Goal: Information Seeking & Learning: Learn about a topic

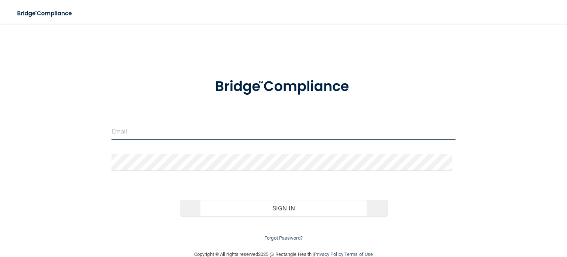
type input "[EMAIL_ADDRESS][DOMAIN_NAME]"
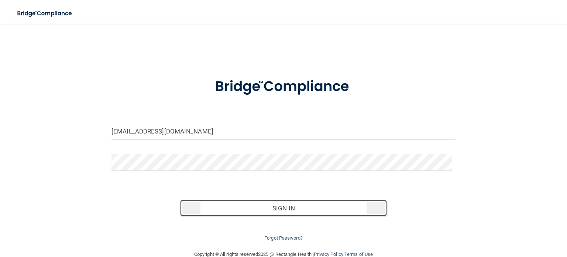
click at [298, 209] on button "Sign In" at bounding box center [283, 208] width 206 height 16
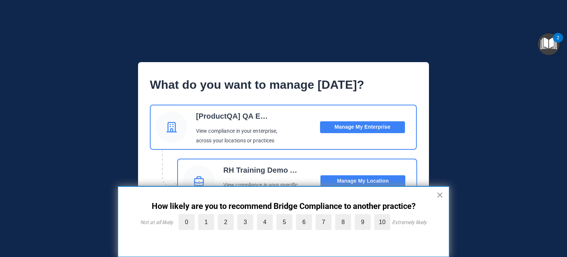
click at [441, 195] on button "×" at bounding box center [439, 195] width 7 height 12
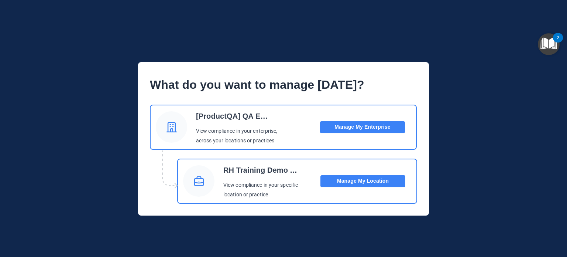
click at [369, 177] on button "Manage My Location" at bounding box center [362, 181] width 85 height 12
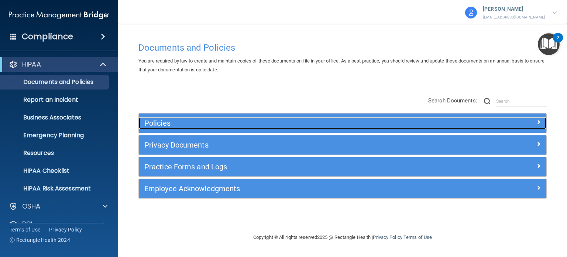
click at [487, 119] on div at bounding box center [495, 121] width 102 height 9
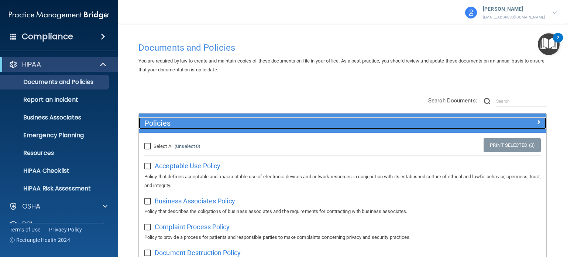
click at [536, 121] on span at bounding box center [538, 121] width 4 height 9
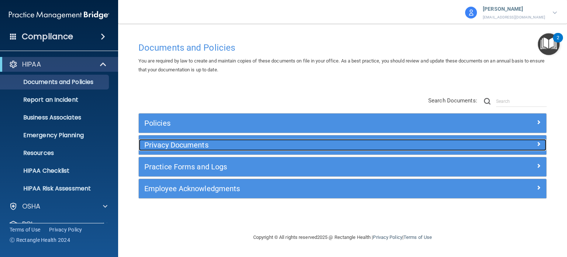
click at [438, 144] on h5 "Privacy Documents" at bounding box center [291, 145] width 295 height 8
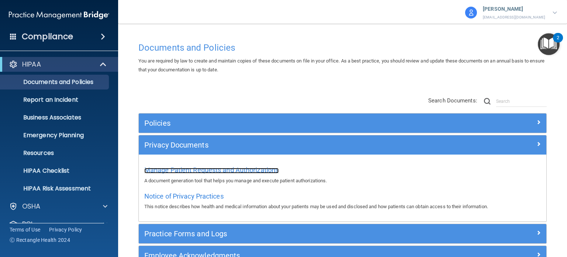
click at [230, 168] on span "Manage Patient Requests and Authorizations" at bounding box center [211, 170] width 134 height 8
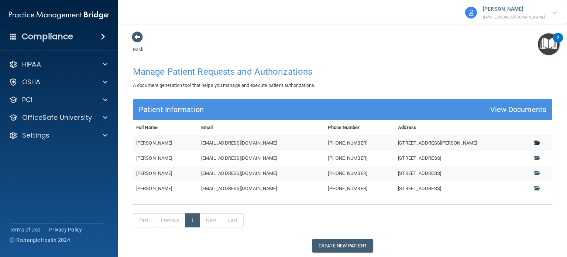
click at [534, 142] on span at bounding box center [536, 142] width 5 height 5
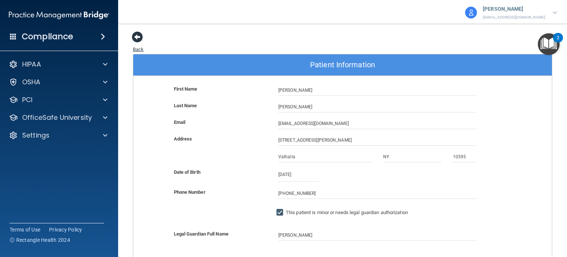
click at [137, 37] on span at bounding box center [137, 36] width 11 height 11
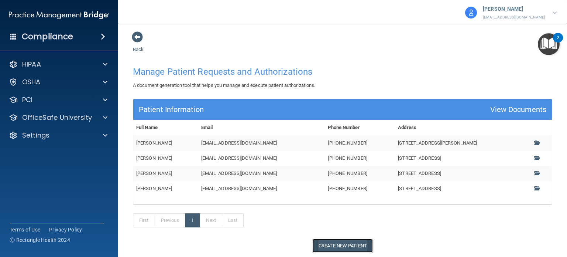
click at [348, 246] on button "Create New Patient" at bounding box center [342, 245] width 61 height 14
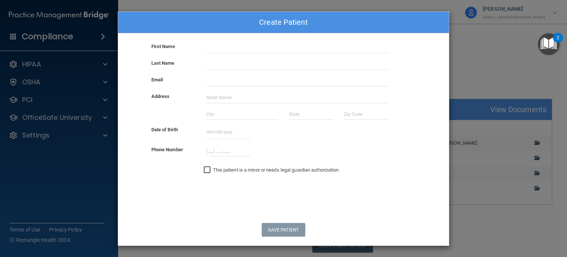
click at [208, 169] on input "This patient is a minor or needs legal guardian authorization" at bounding box center [208, 170] width 8 height 6
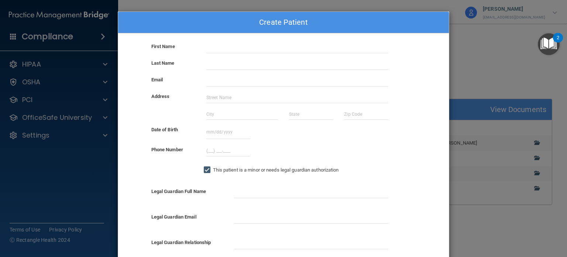
click at [208, 169] on input "This patient is a minor or needs legal guardian authorization" at bounding box center [208, 170] width 8 height 6
checkbox input "false"
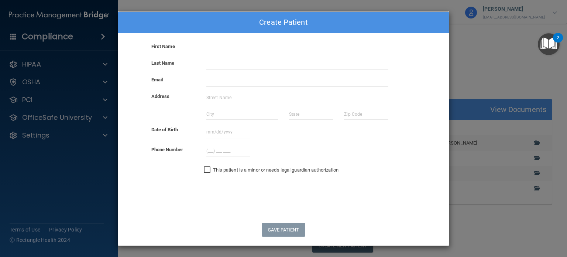
click at [477, 50] on div "Create Patient First Name Last Name Email Address Date of Birth August 2025 Sun…" at bounding box center [283, 128] width 567 height 257
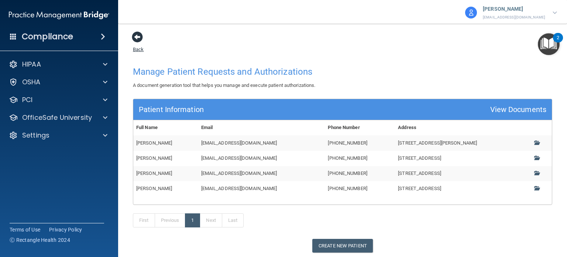
click at [137, 35] on span at bounding box center [137, 36] width 11 height 11
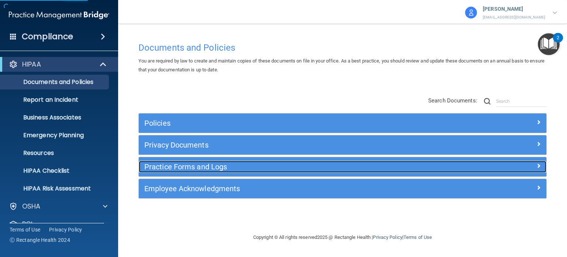
click at [252, 168] on h5 "Practice Forms and Logs" at bounding box center [291, 166] width 295 height 8
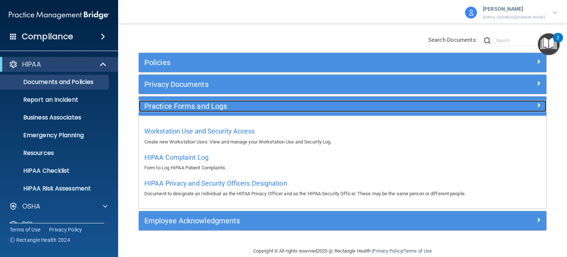
scroll to position [61, 0]
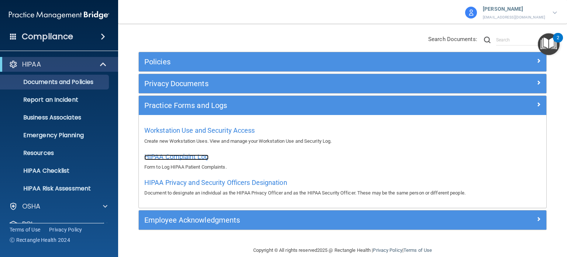
click at [185, 156] on span "HIPAA Complaint Log" at bounding box center [176, 156] width 64 height 8
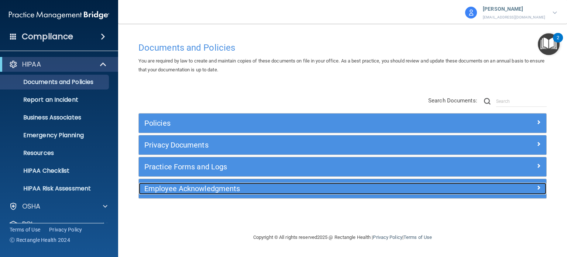
click at [282, 190] on h5 "Employee Acknowledgments" at bounding box center [291, 188] width 295 height 8
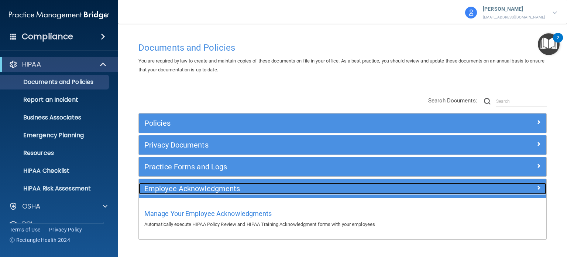
scroll to position [20, 0]
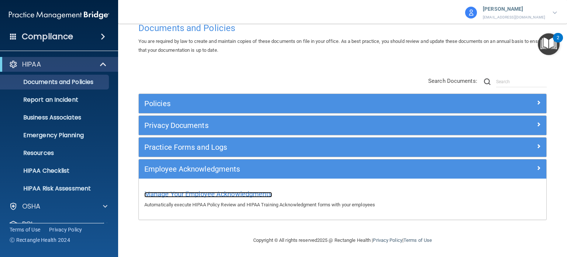
click at [237, 192] on span "Manage Your Employee Acknowledgments" at bounding box center [208, 194] width 128 height 8
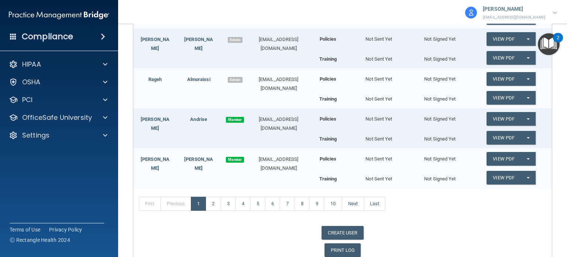
scroll to position [162, 0]
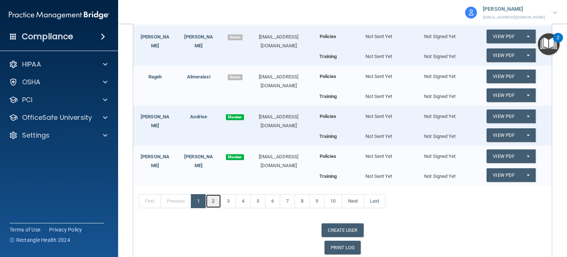
click at [214, 202] on link "2" at bounding box center [213, 201] width 15 height 14
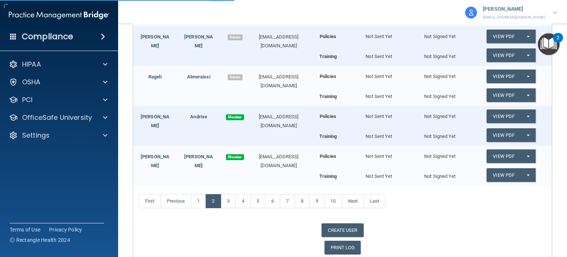
scroll to position [34, 0]
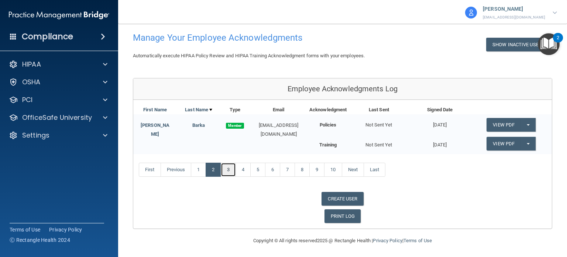
click at [230, 169] on link "3" at bounding box center [228, 169] width 15 height 14
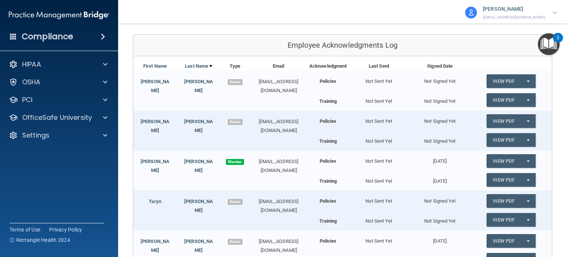
scroll to position [78, 0]
click at [502, 159] on link "View PDF" at bounding box center [503, 161] width 34 height 14
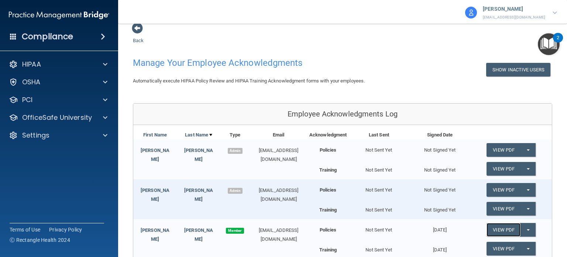
scroll to position [0, 0]
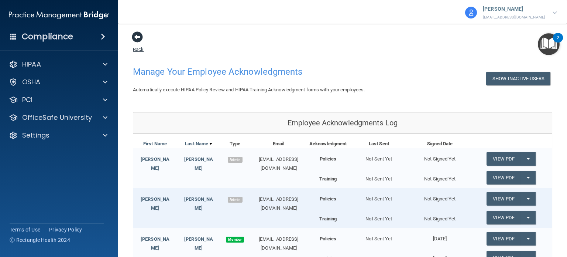
click at [140, 36] on span at bounding box center [137, 36] width 11 height 11
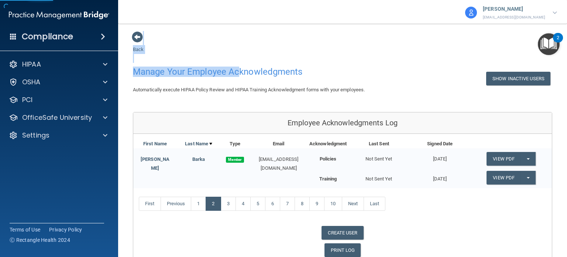
drag, startPoint x: 140, startPoint y: 36, endPoint x: 244, endPoint y: 82, distance: 113.7
click at [137, 42] on span at bounding box center [137, 36] width 11 height 11
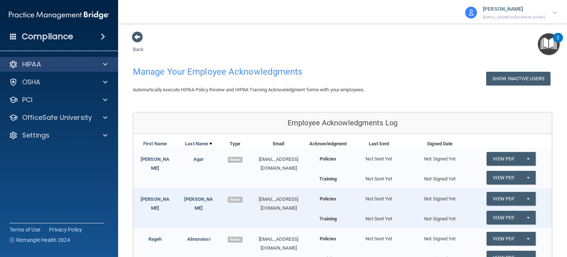
click at [106, 70] on div "HIPAA" at bounding box center [59, 64] width 118 height 15
click at [101, 64] on div at bounding box center [104, 64] width 18 height 9
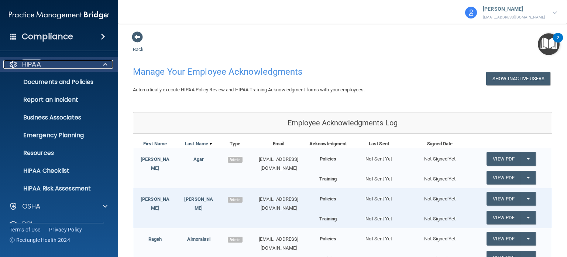
click at [41, 64] on p "HIPAA" at bounding box center [31, 64] width 19 height 9
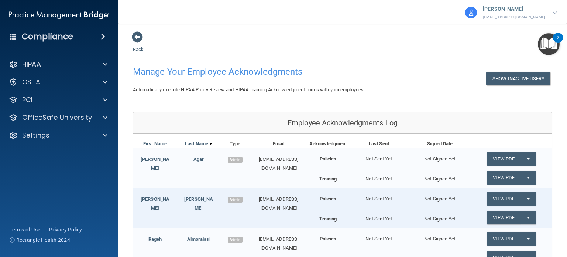
click at [103, 34] on span at bounding box center [103, 36] width 4 height 9
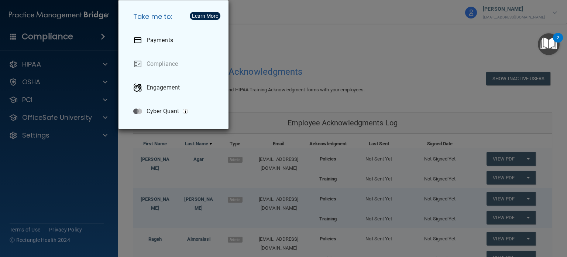
click at [388, 59] on div "Take me to: Payments Compliance Engagement Cyber Quant" at bounding box center [283, 128] width 567 height 257
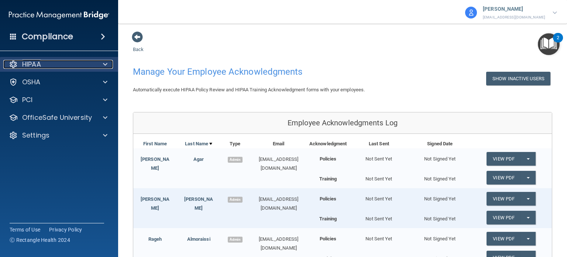
click at [18, 65] on div "HIPAA" at bounding box center [49, 64] width 92 height 9
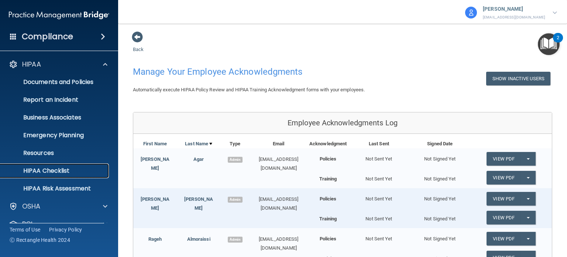
click at [56, 171] on p "HIPAA Checklist" at bounding box center [55, 170] width 101 height 7
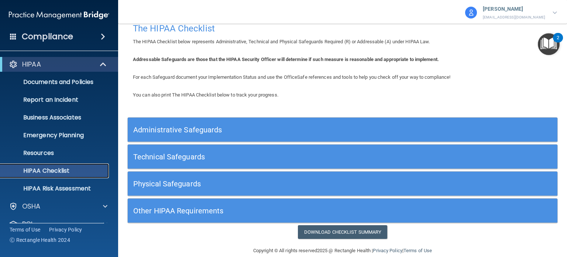
scroll to position [22, 0]
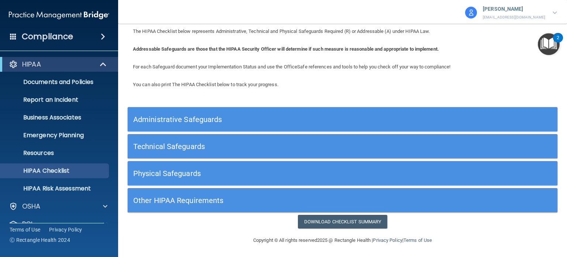
click at [245, 113] on div "Administrative Safeguards" at bounding box center [289, 119] width 322 height 17
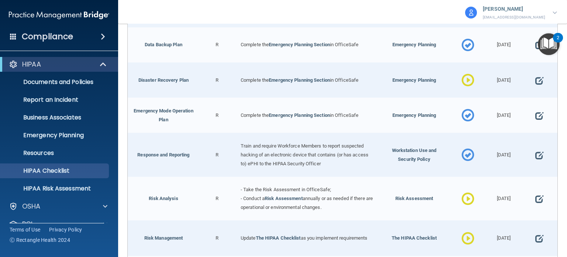
scroll to position [321, 0]
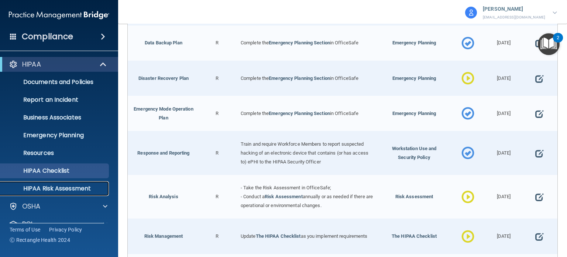
click at [82, 186] on p "HIPAA Risk Assessment" at bounding box center [55, 188] width 101 height 7
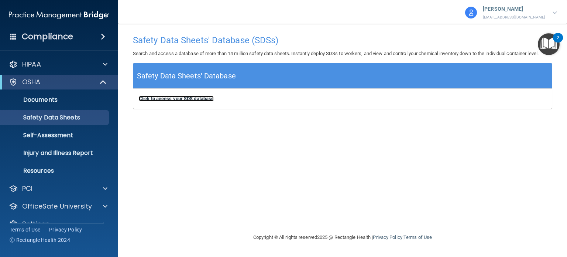
click at [168, 99] on b "Click to access your SDS database" at bounding box center [176, 99] width 75 height 6
click at [68, 135] on p "Self-Assessment" at bounding box center [55, 134] width 101 height 7
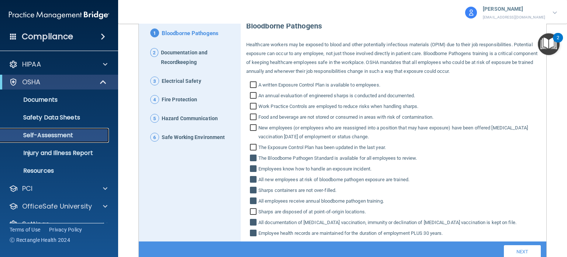
scroll to position [82, 0]
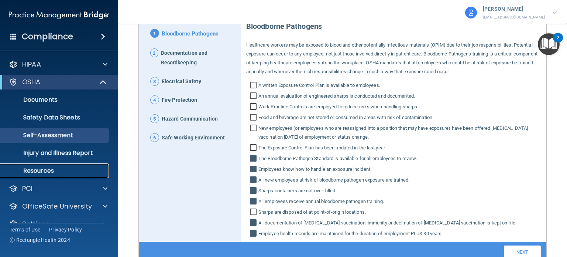
click at [40, 171] on p "Resources" at bounding box center [55, 170] width 101 height 7
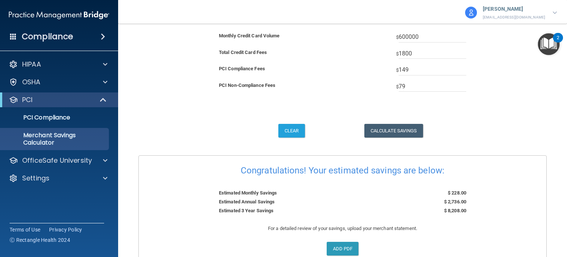
scroll to position [78, 0]
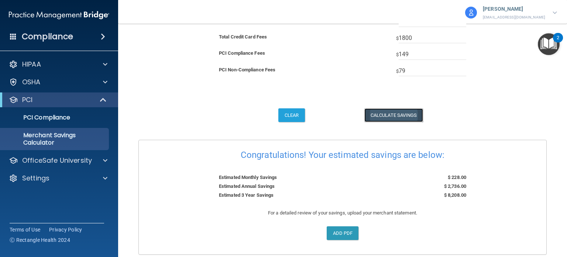
click at [386, 113] on button "Calculate Savings" at bounding box center [393, 115] width 59 height 14
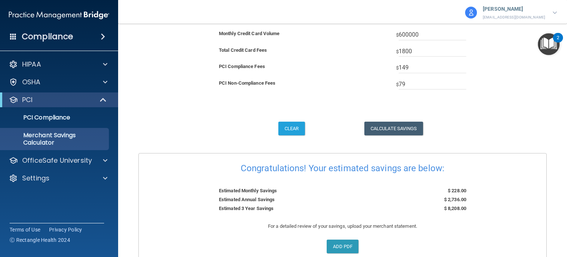
scroll to position [105, 0]
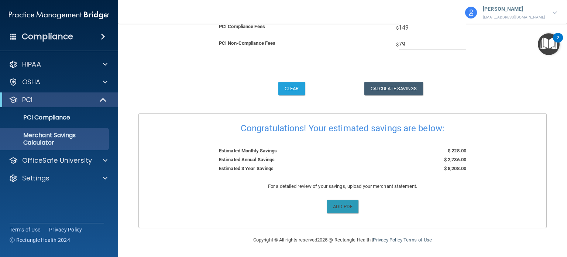
click at [336, 203] on input "file" at bounding box center [6, 234] width 704 height 68
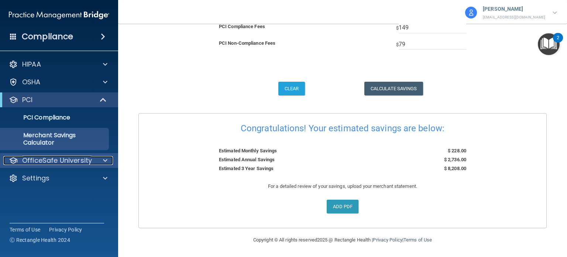
click at [102, 158] on div at bounding box center [104, 160] width 18 height 9
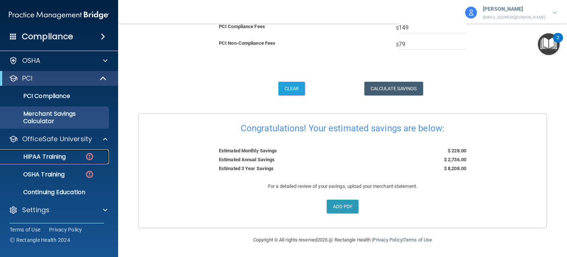
click at [66, 157] on p "HIPAA Training" at bounding box center [35, 156] width 61 height 7
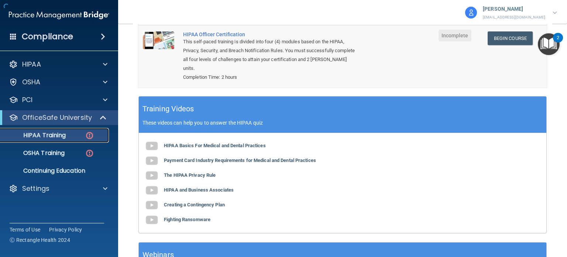
scroll to position [245, 0]
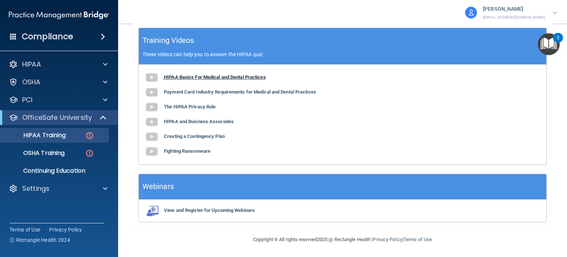
click at [153, 77] on img at bounding box center [151, 77] width 15 height 15
click at [55, 153] on p "OSHA Training" at bounding box center [35, 152] width 60 height 7
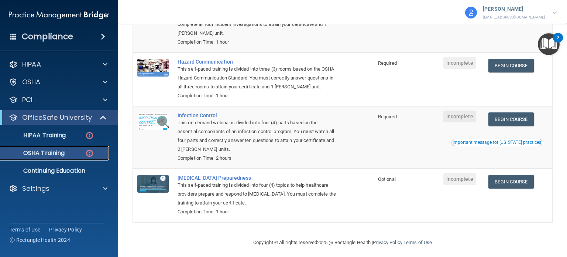
scroll to position [118, 0]
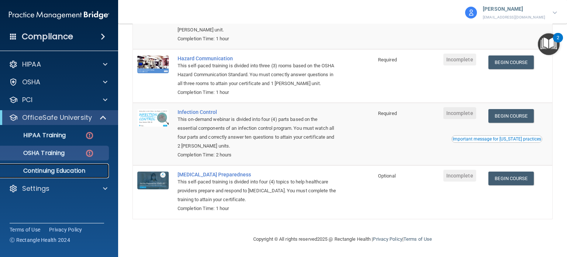
drag, startPoint x: 56, startPoint y: 168, endPoint x: 44, endPoint y: 173, distance: 13.2
click at [44, 173] on p "Continuing Education" at bounding box center [55, 170] width 101 height 7
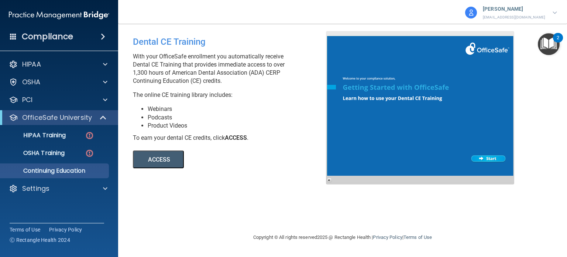
click at [169, 159] on button "ACCESS" at bounding box center [158, 159] width 51 height 18
click at [485, 155] on div at bounding box center [420, 107] width 188 height 153
click at [99, 187] on div at bounding box center [104, 188] width 18 height 9
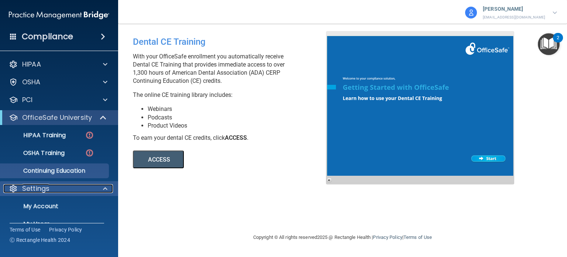
scroll to position [49, 0]
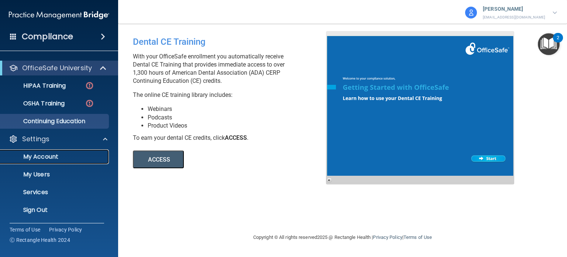
click at [87, 158] on p "My Account" at bounding box center [55, 156] width 101 height 7
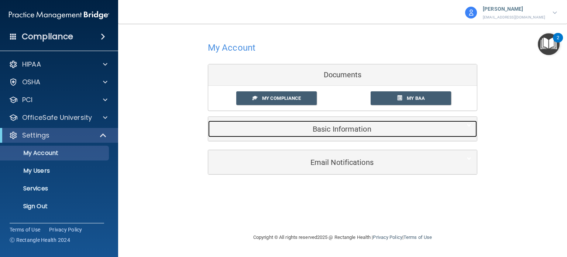
click at [317, 125] on h5 "Basic Information" at bounding box center [331, 129] width 235 height 8
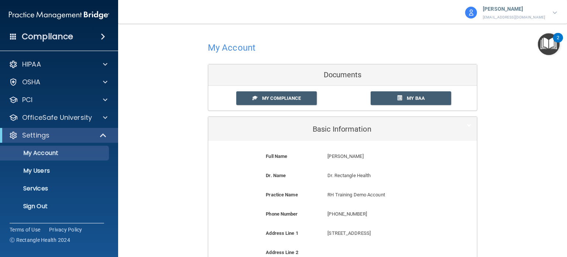
click at [103, 40] on span at bounding box center [103, 36] width 4 height 9
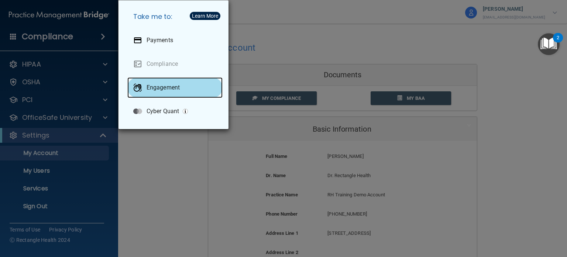
click at [173, 87] on p "Engagement" at bounding box center [163, 87] width 33 height 7
